Goal: Information Seeking & Learning: Learn about a topic

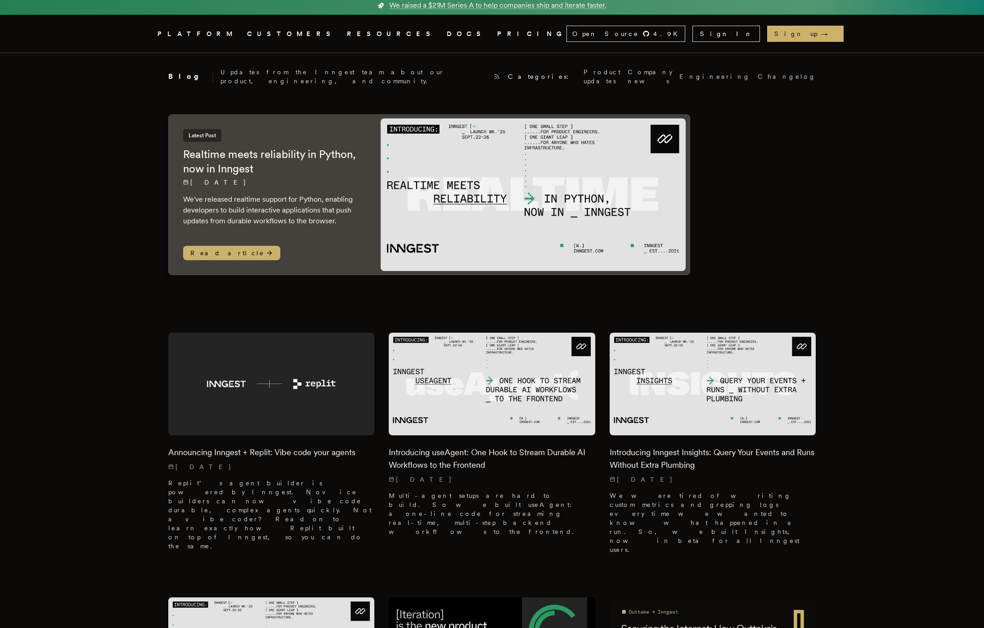
scroll to position [4, 0]
click at [267, 154] on h2 "Realtime meets reliability in Python, now in Inngest" at bounding box center [273, 161] width 180 height 29
click at [219, 251] on span "Read article" at bounding box center [231, 252] width 97 height 14
click at [336, 454] on div "Announcing Inngest + Replit: Vibe code your agents 9/25/2025 Replit’s agent bui…" at bounding box center [271, 496] width 207 height 122
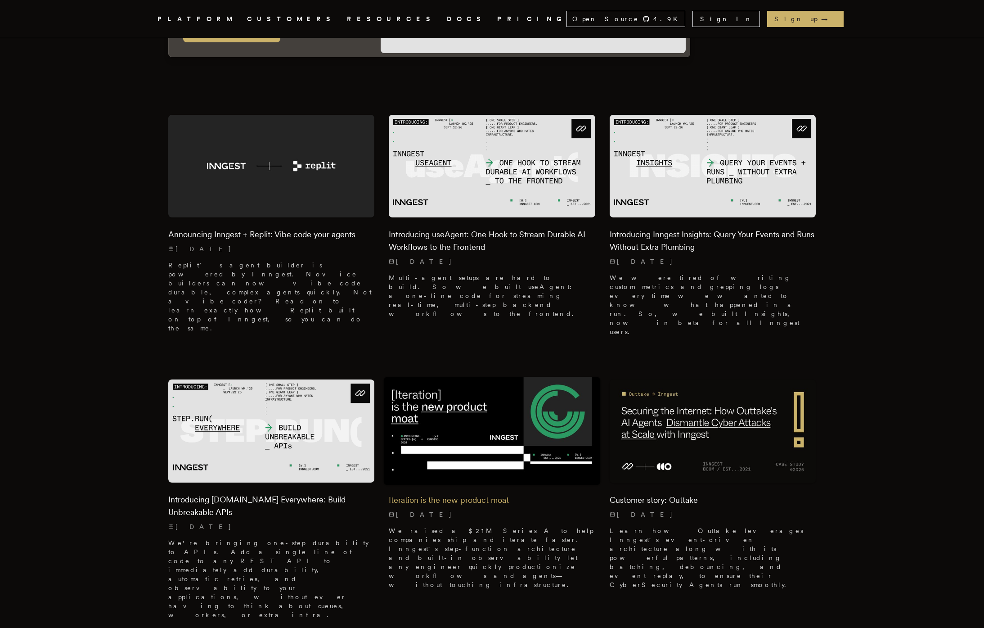
scroll to position [225, 0]
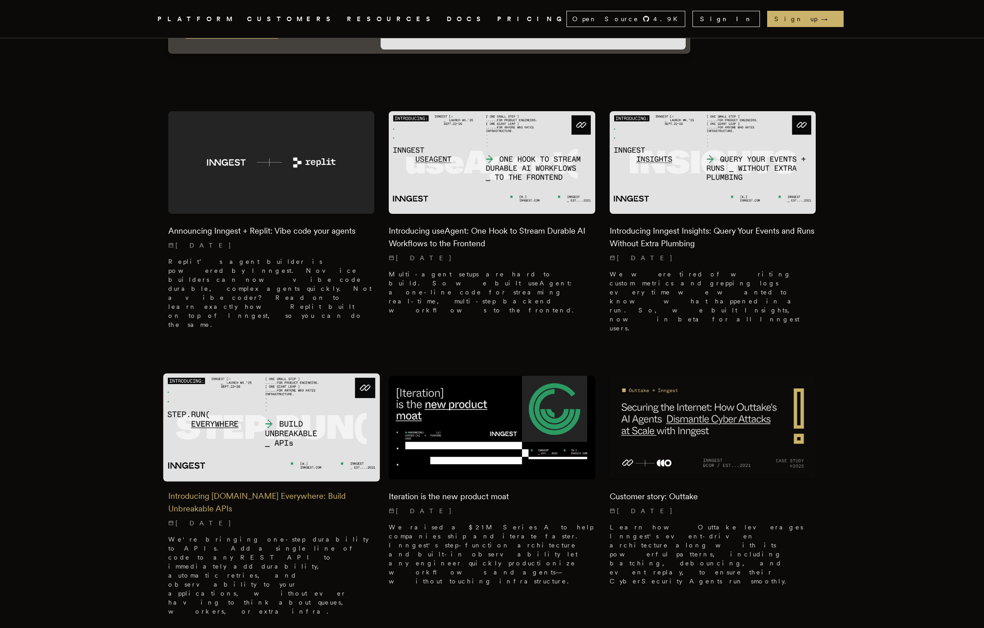
click at [332, 490] on h2 "Introducing Step.Run Everywhere: Build Unbreakable APIs" at bounding box center [271, 502] width 207 height 25
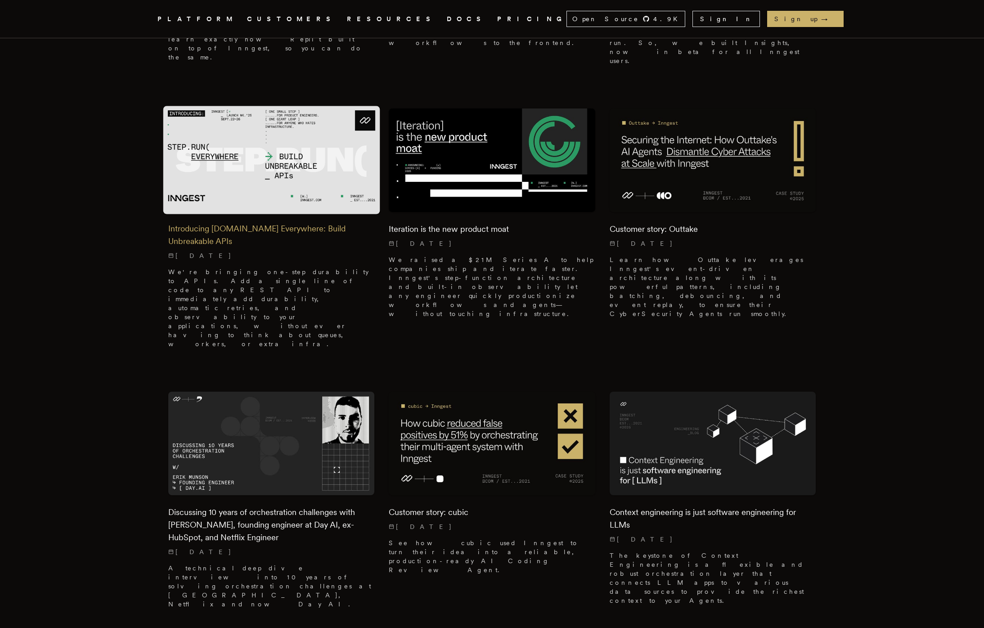
scroll to position [500, 0]
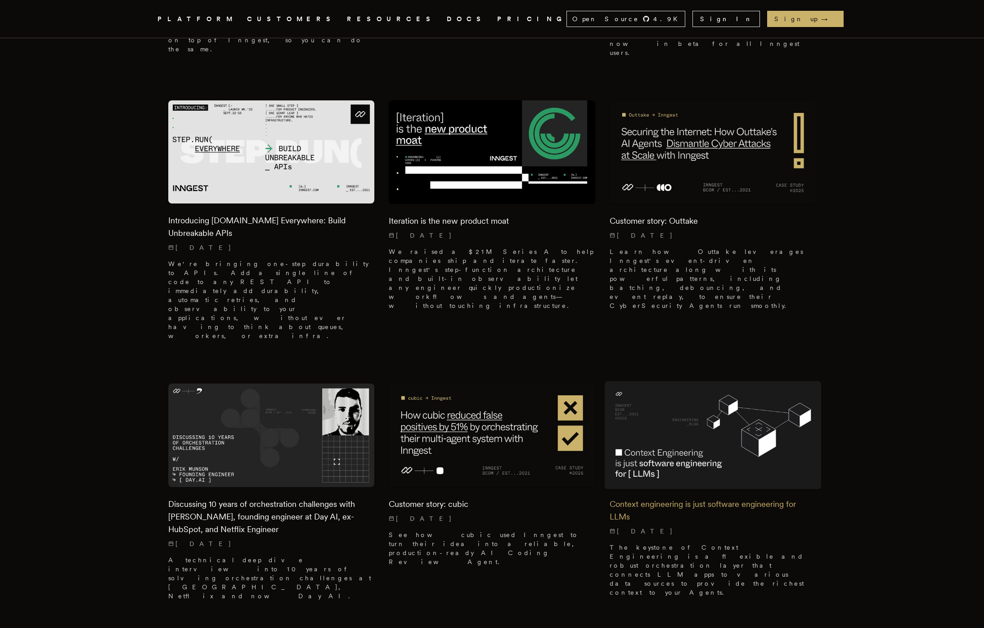
click at [635, 487] on div "Context engineering is just software engineering for LLMs 8/21/2025 The keyston…" at bounding box center [713, 545] width 207 height 117
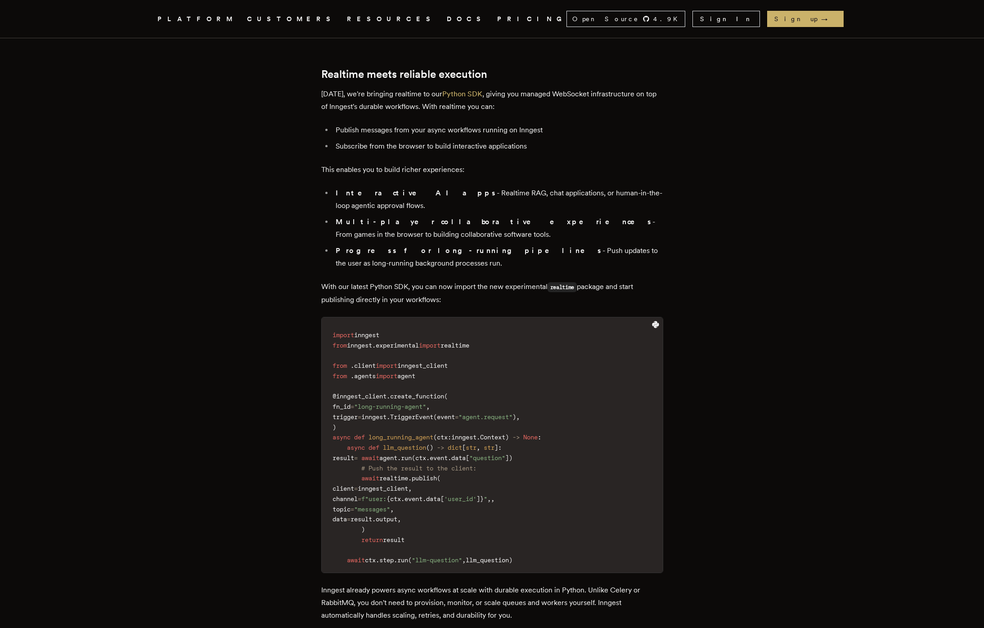
scroll to position [482, 0]
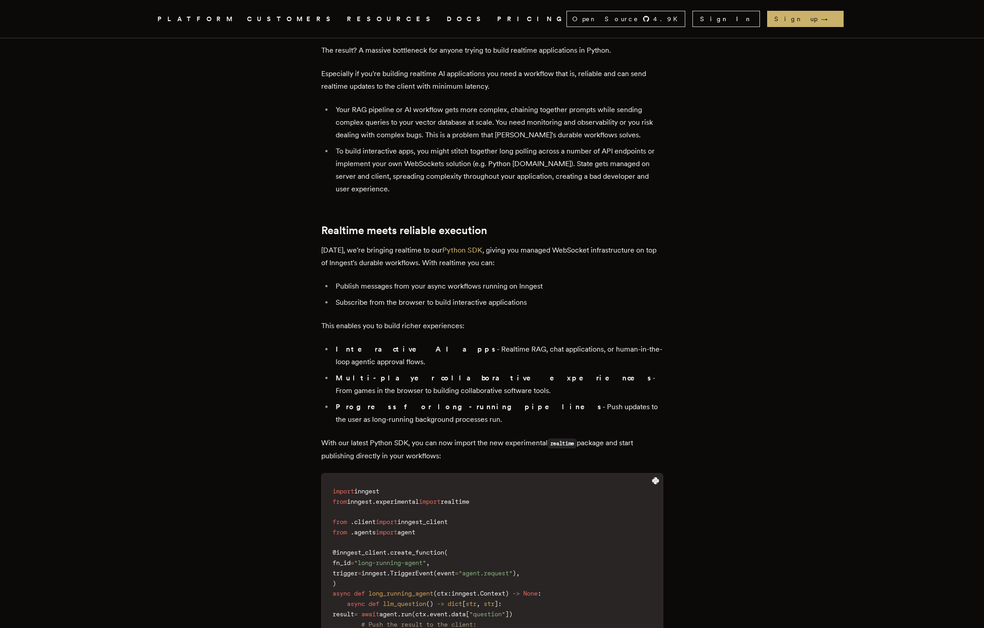
click at [497, 20] on link "PRICING" at bounding box center [531, 19] width 69 height 11
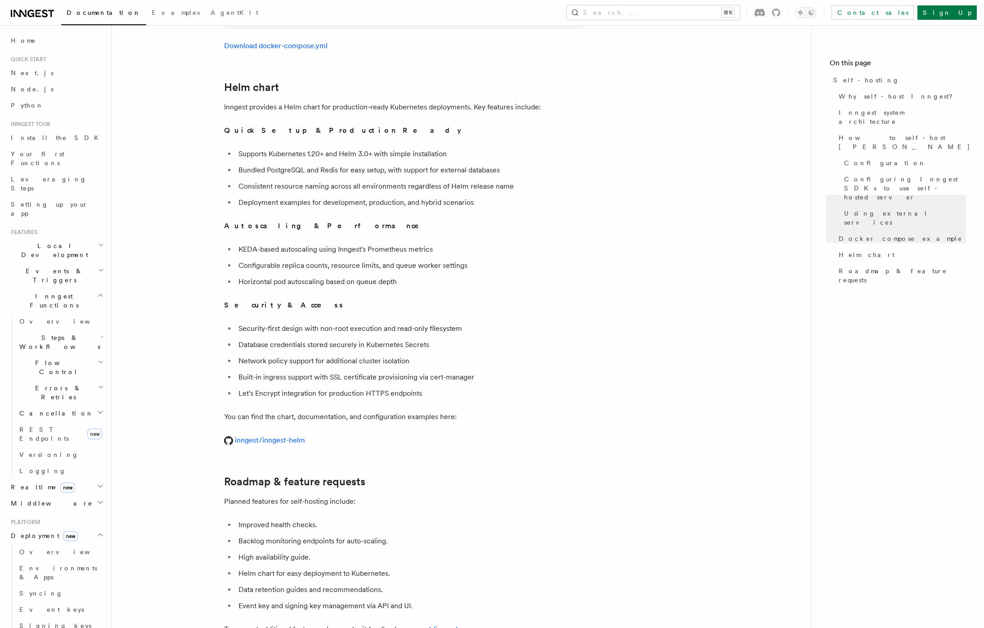
scroll to position [3210, 0]
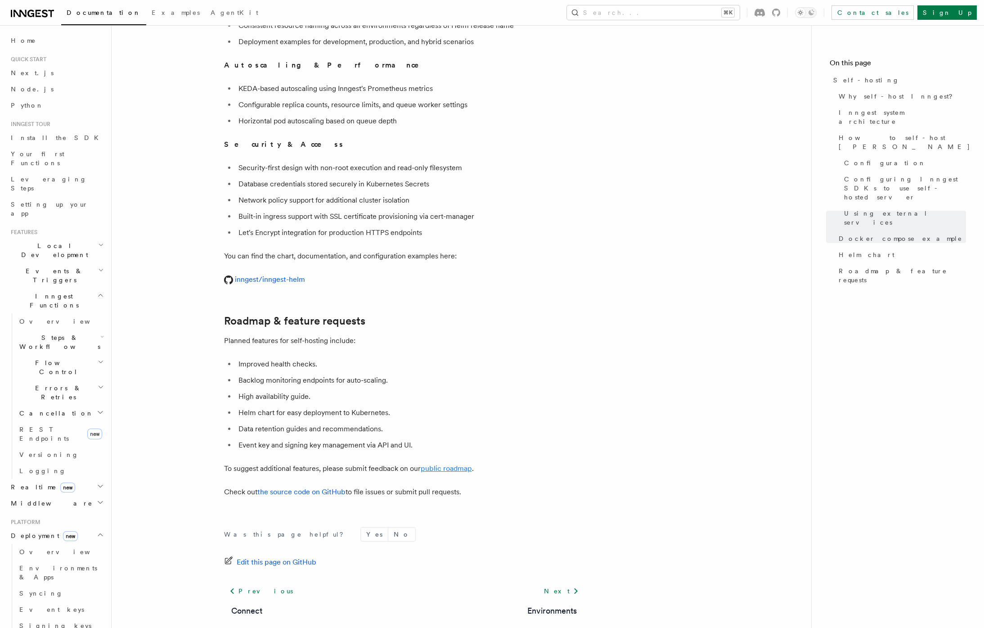
click at [444, 464] on link "public roadmap" at bounding box center [446, 468] width 51 height 9
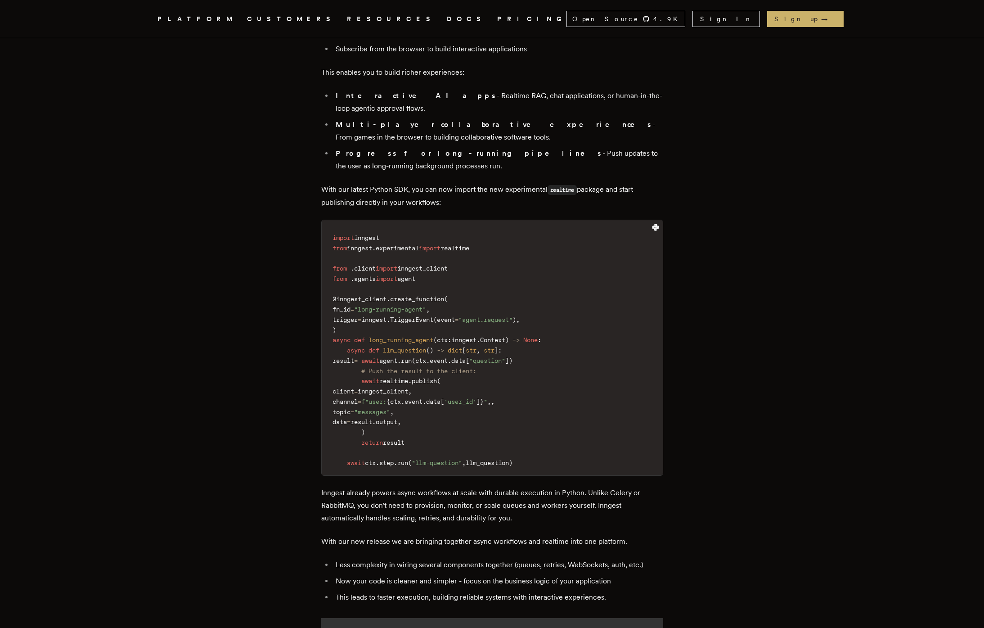
scroll to position [739, 0]
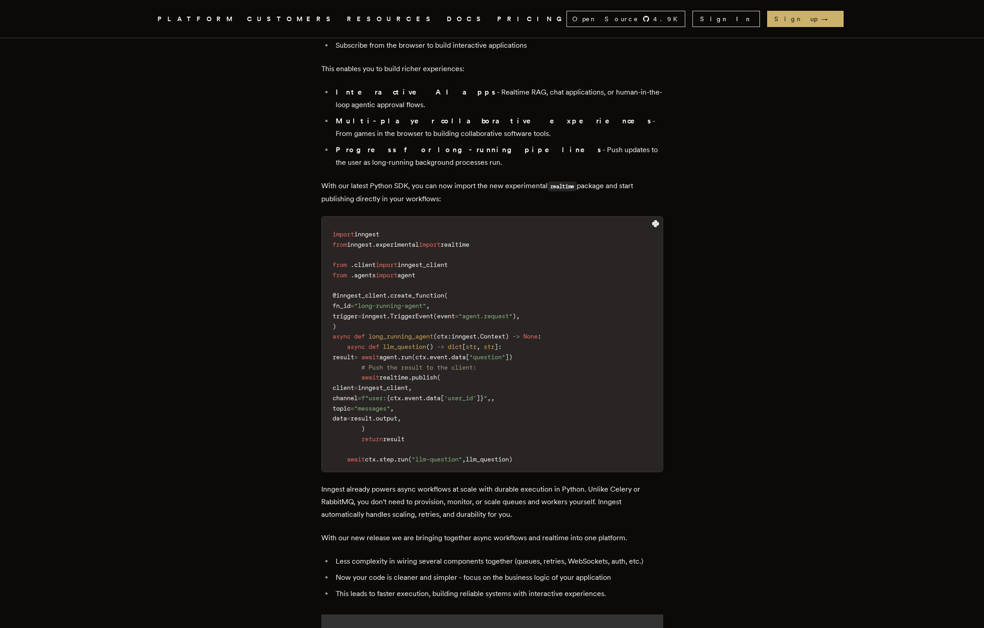
click at [74, 307] on div "Inngest .cls-1 { fill: #FAFAF9; } PLATFORM CUSTOMERS RESOURCES DOCS PRICING Ope…" at bounding box center [492, 482] width 984 height 2407
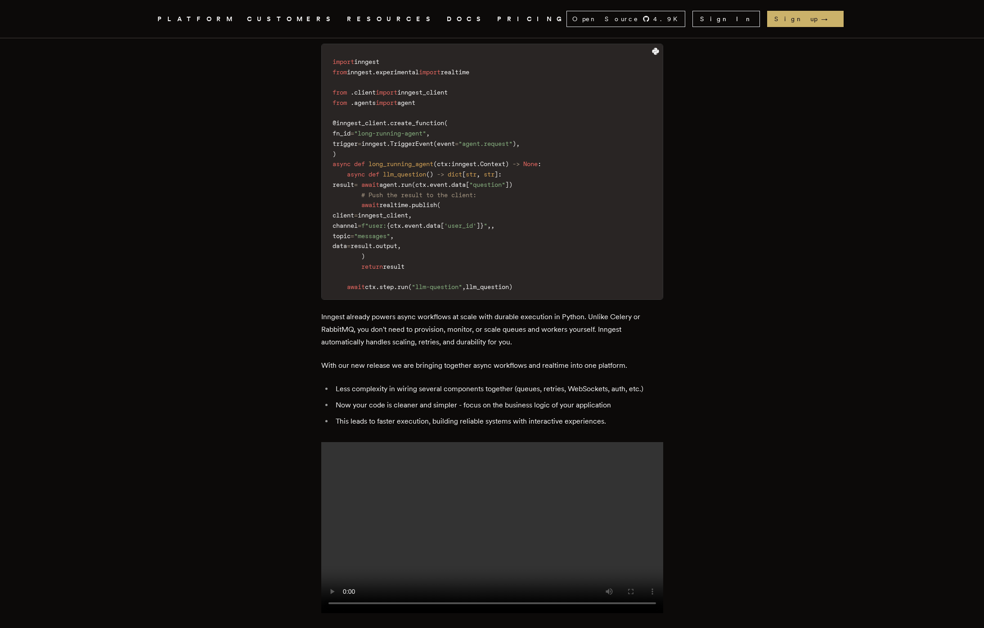
scroll to position [1110, 0]
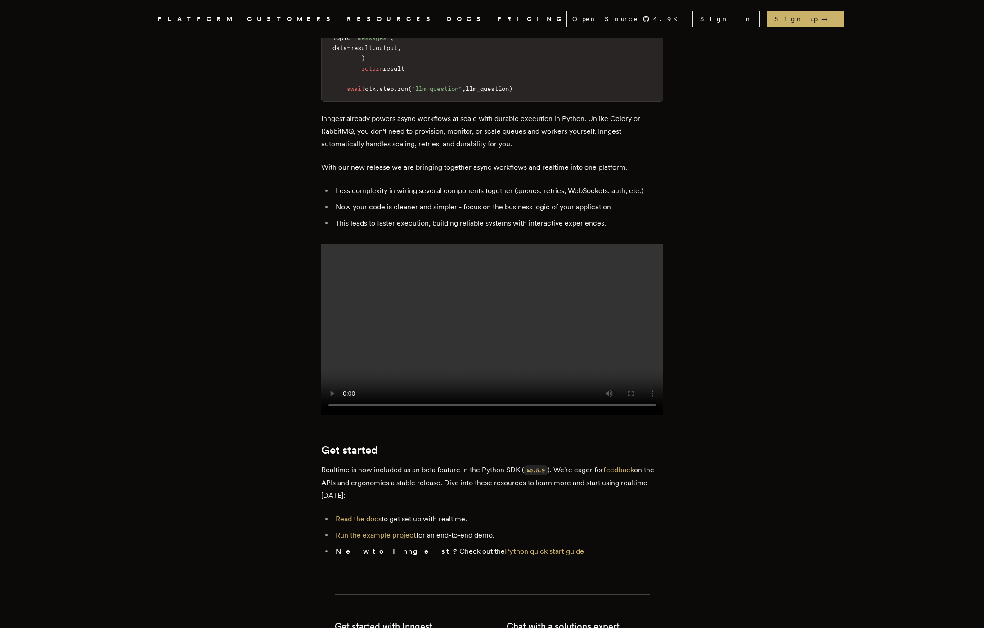
click at [398, 531] on link "Run the example project" at bounding box center [376, 535] width 81 height 9
click at [449, 464] on p "Realtime is now included as an beta feature in the Python SDK ( ≥0.5.9 ). We're…" at bounding box center [492, 483] width 342 height 38
click at [362, 513] on ul "Read the docs to get set up with realtime. Run the example project for an end-t…" at bounding box center [492, 535] width 342 height 45
click at [366, 514] on link "Read the docs" at bounding box center [359, 518] width 46 height 9
click at [378, 464] on p "Realtime is now included as an beta feature in the Python SDK ( ≥0.5.9 ). We're…" at bounding box center [492, 483] width 342 height 38
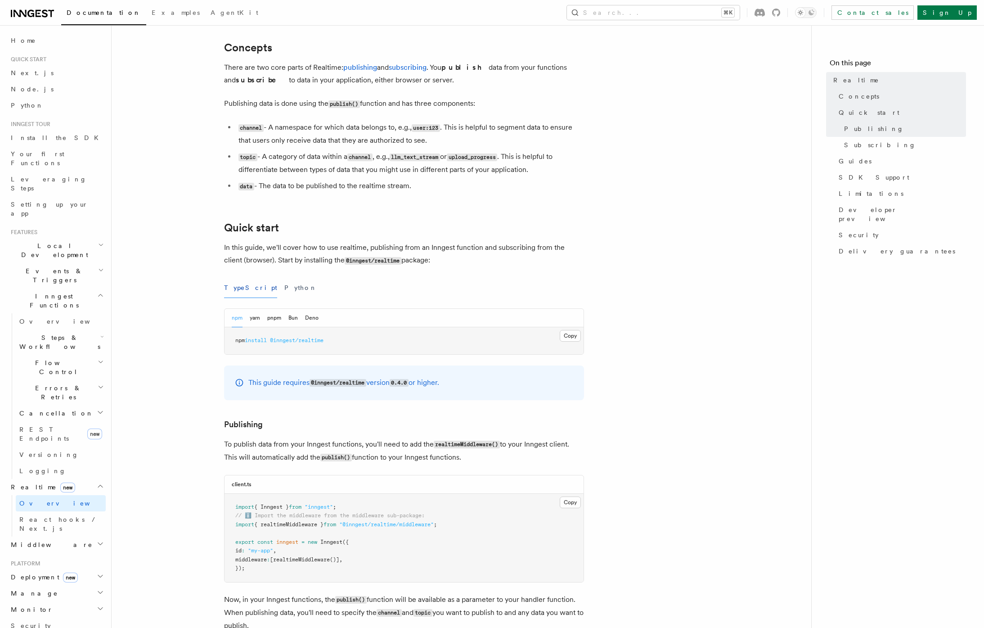
scroll to position [303, 0]
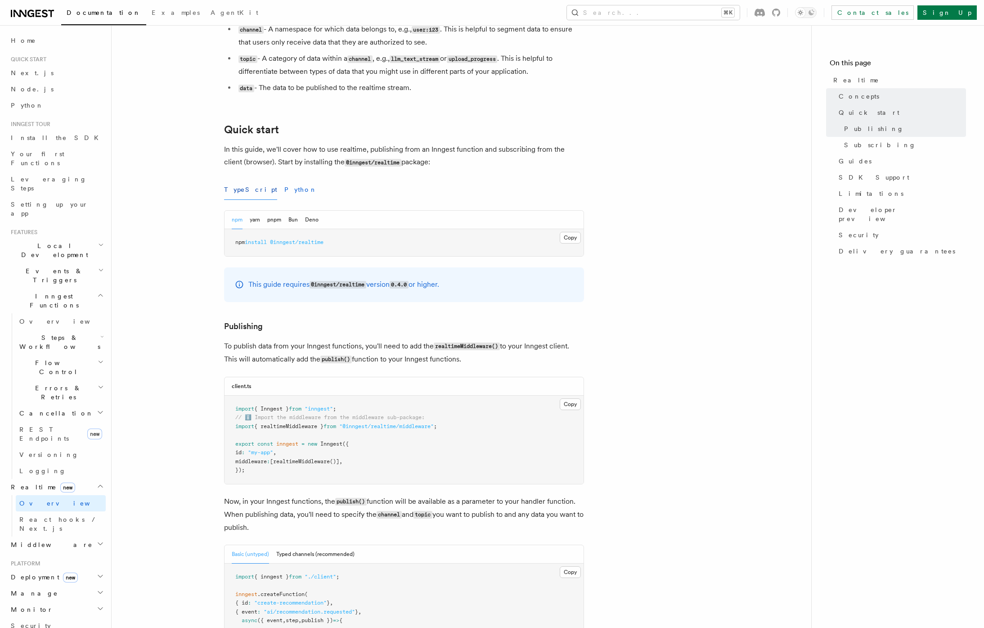
click at [284, 194] on button "Python" at bounding box center [300, 190] width 33 height 20
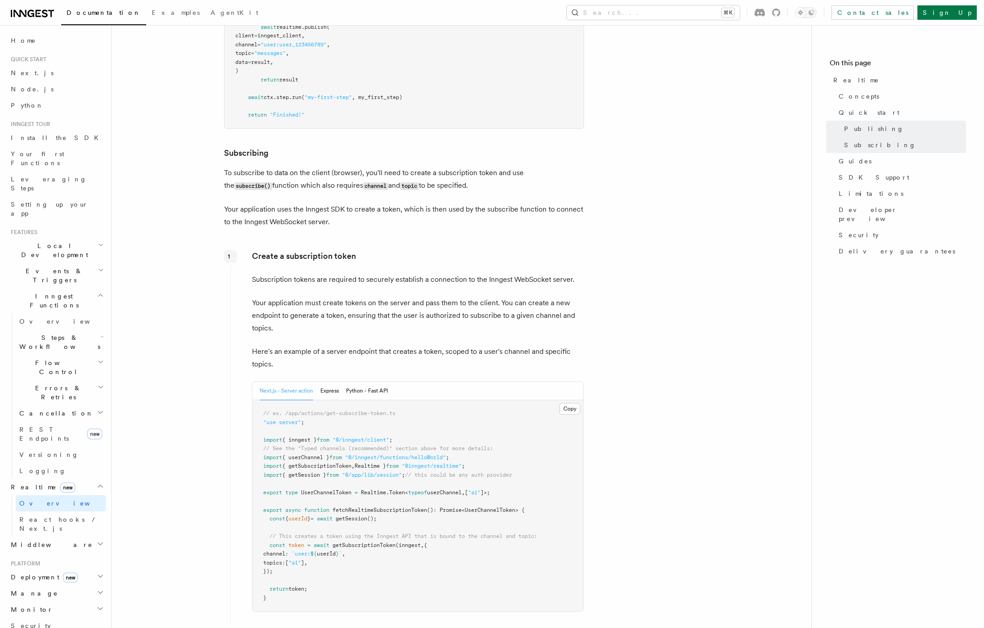
scroll to position [765, 0]
click at [363, 391] on button "Python - Fast API" at bounding box center [367, 390] width 42 height 18
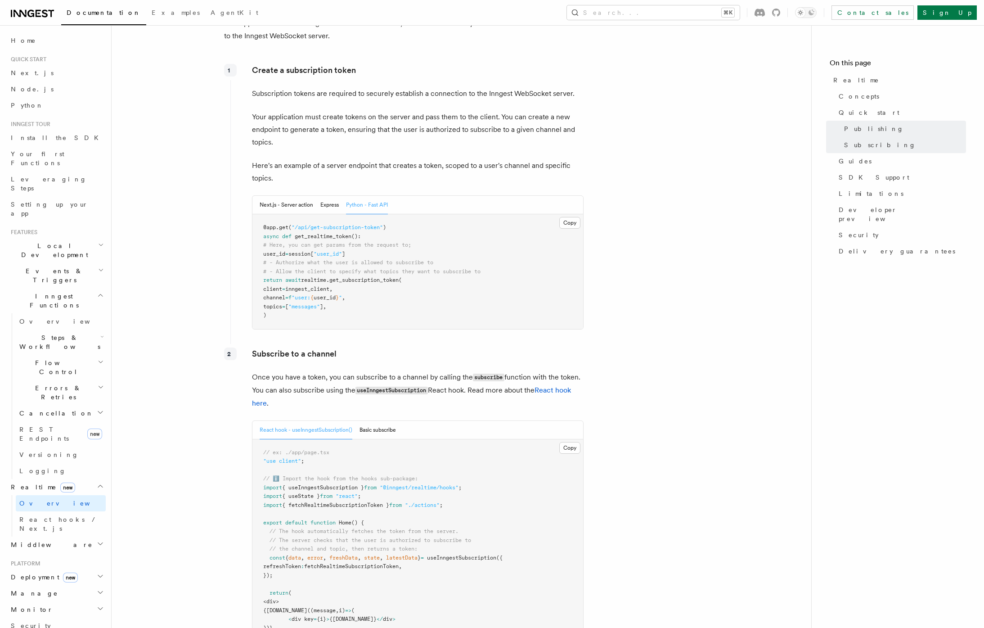
scroll to position [1083, 0]
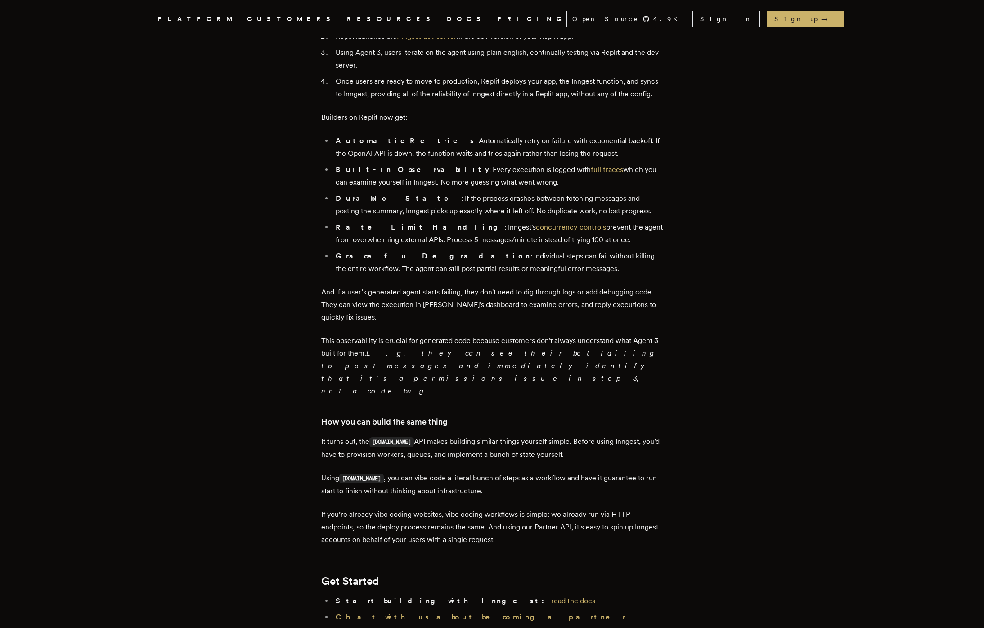
scroll to position [829, 0]
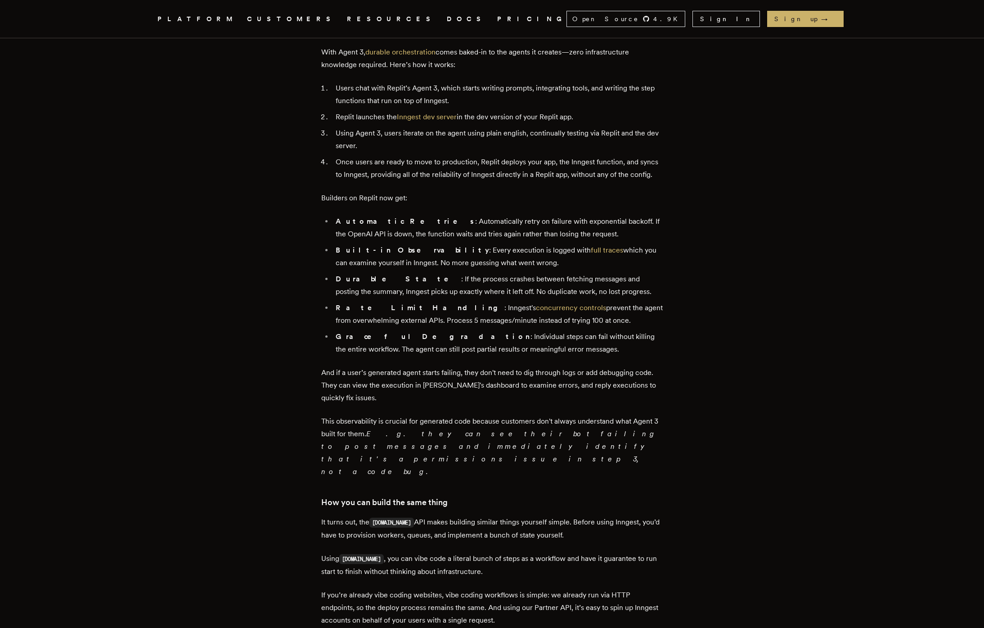
click at [455, 366] on p "And if a user’s generated agent starts failing, they don't need to dig through …" at bounding box center [492, 385] width 342 height 38
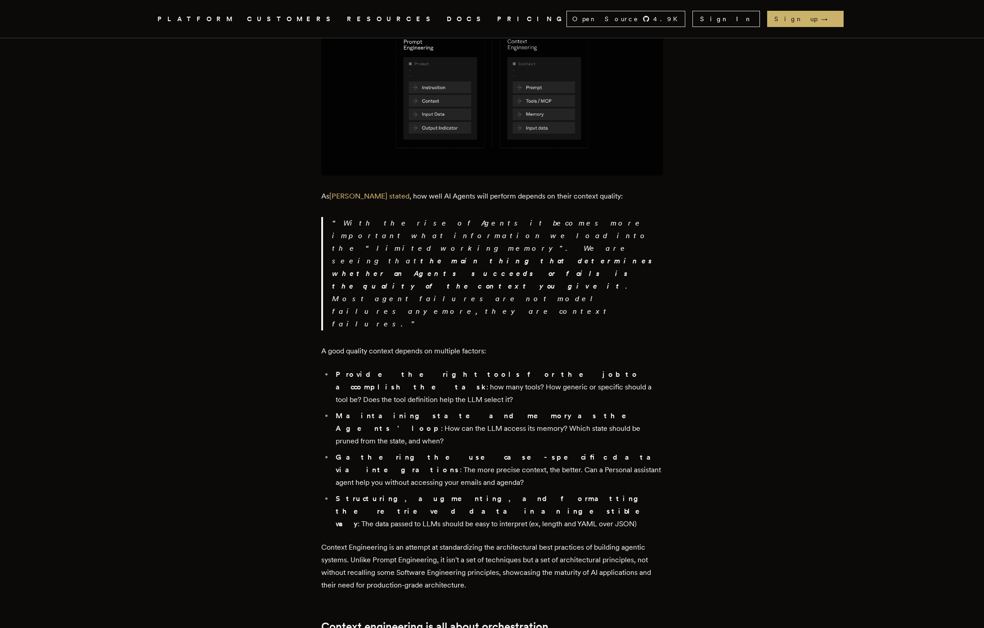
scroll to position [663, 0]
